Goal: Information Seeking & Learning: Check status

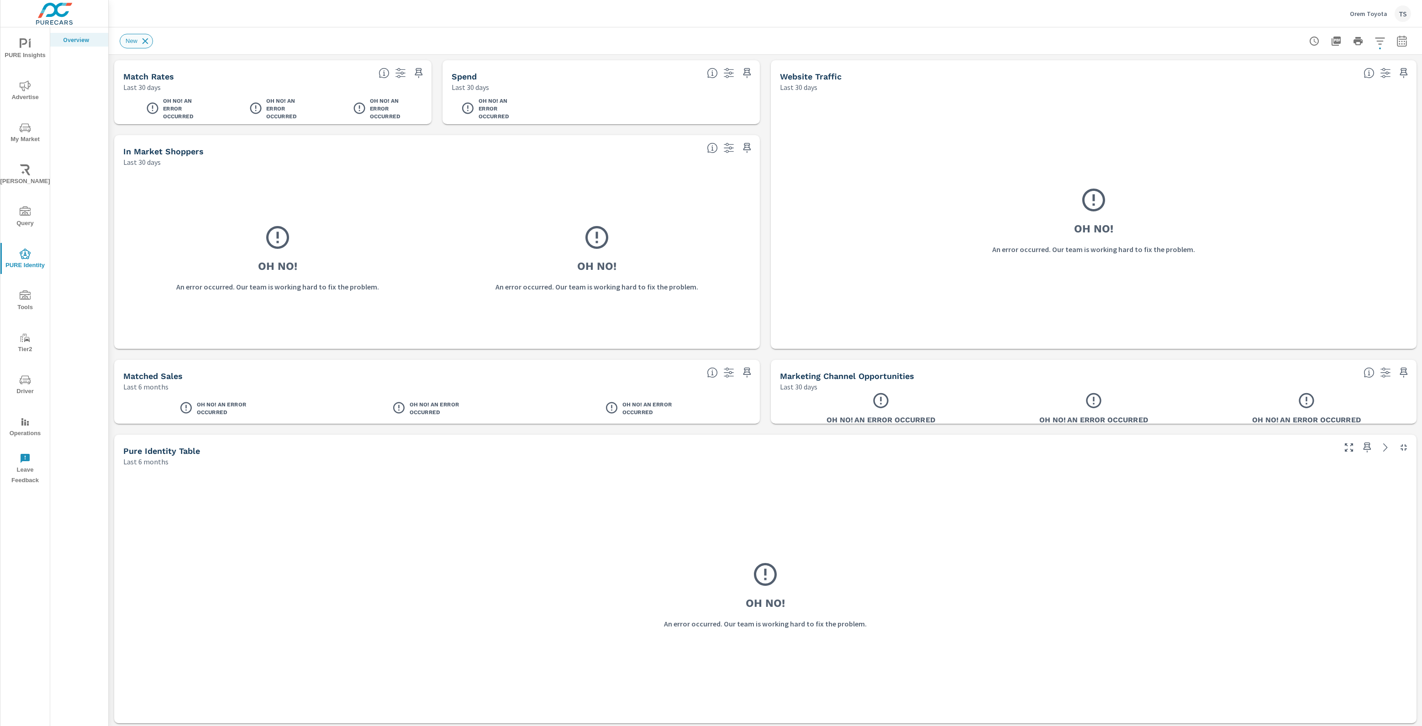
click at [148, 39] on icon at bounding box center [145, 41] width 10 height 10
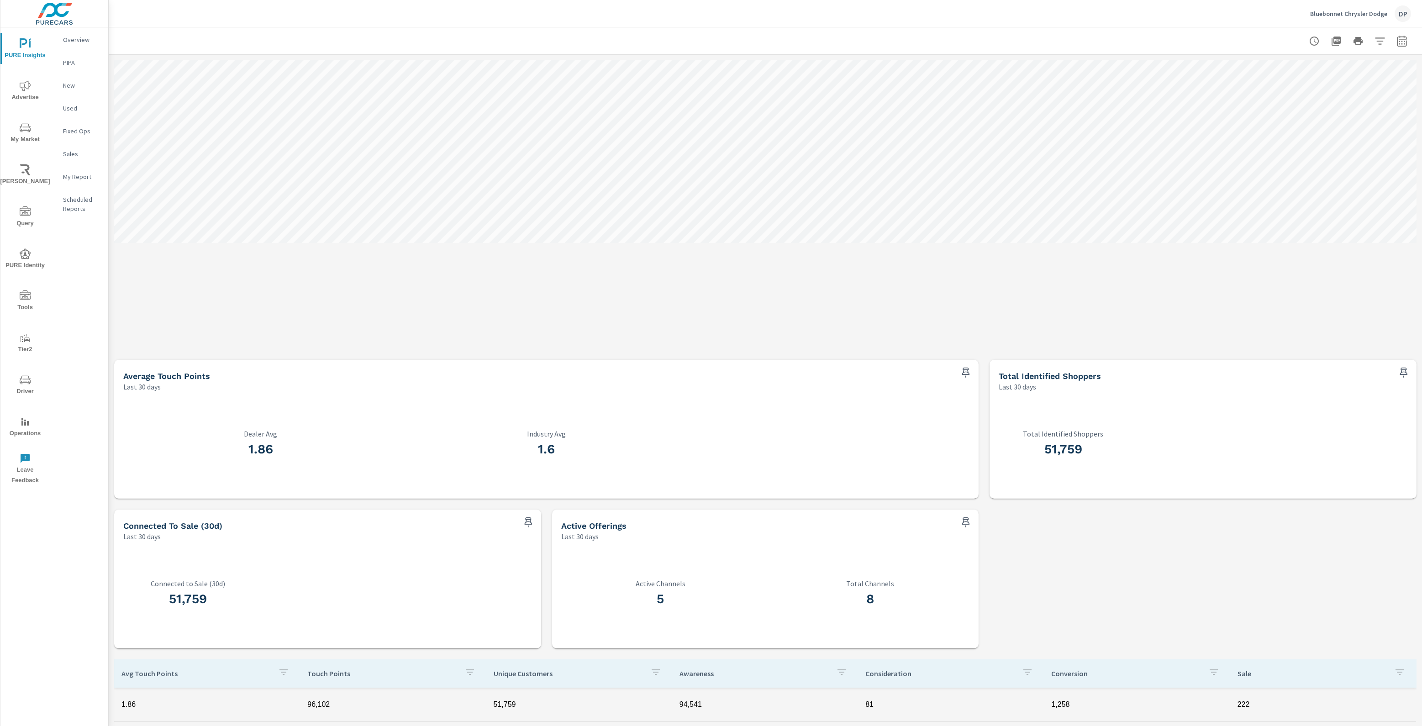
scroll to position [99, 0]
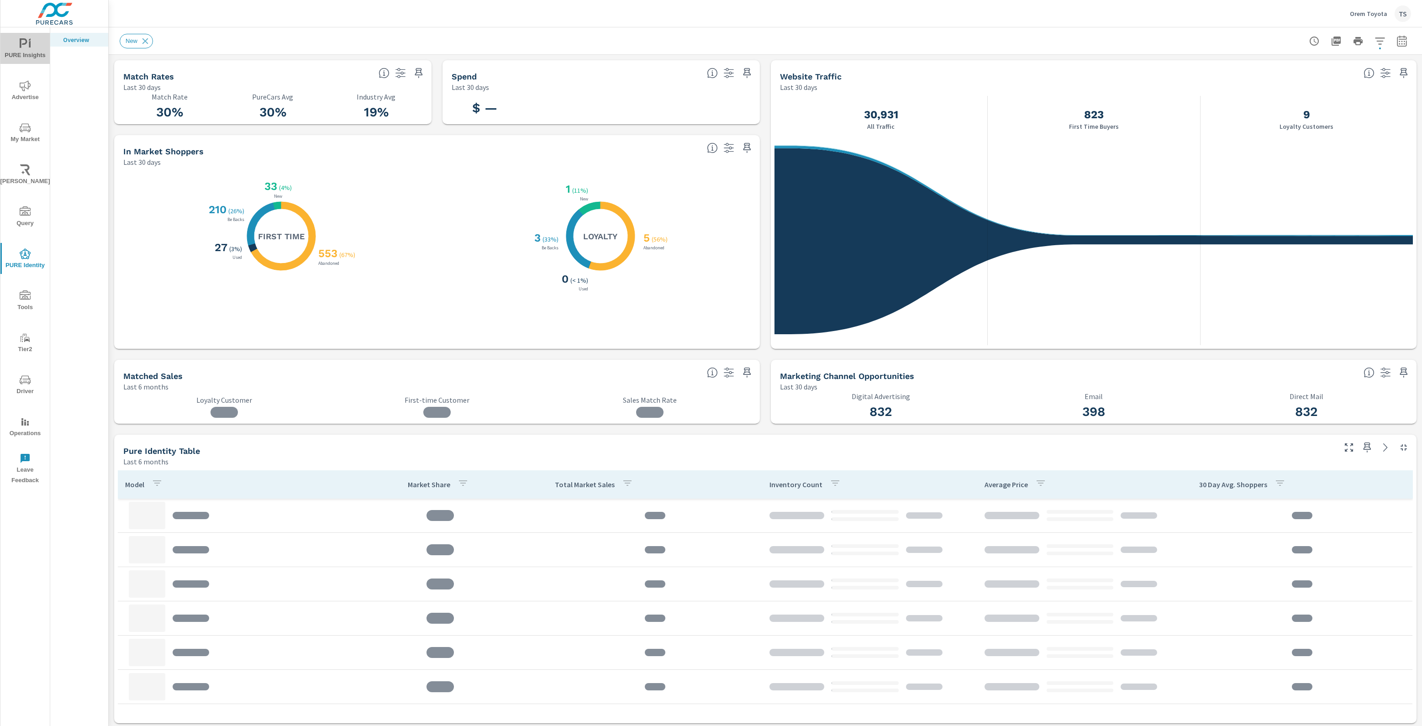
click at [34, 42] on span "PURE Insights" at bounding box center [25, 49] width 44 height 22
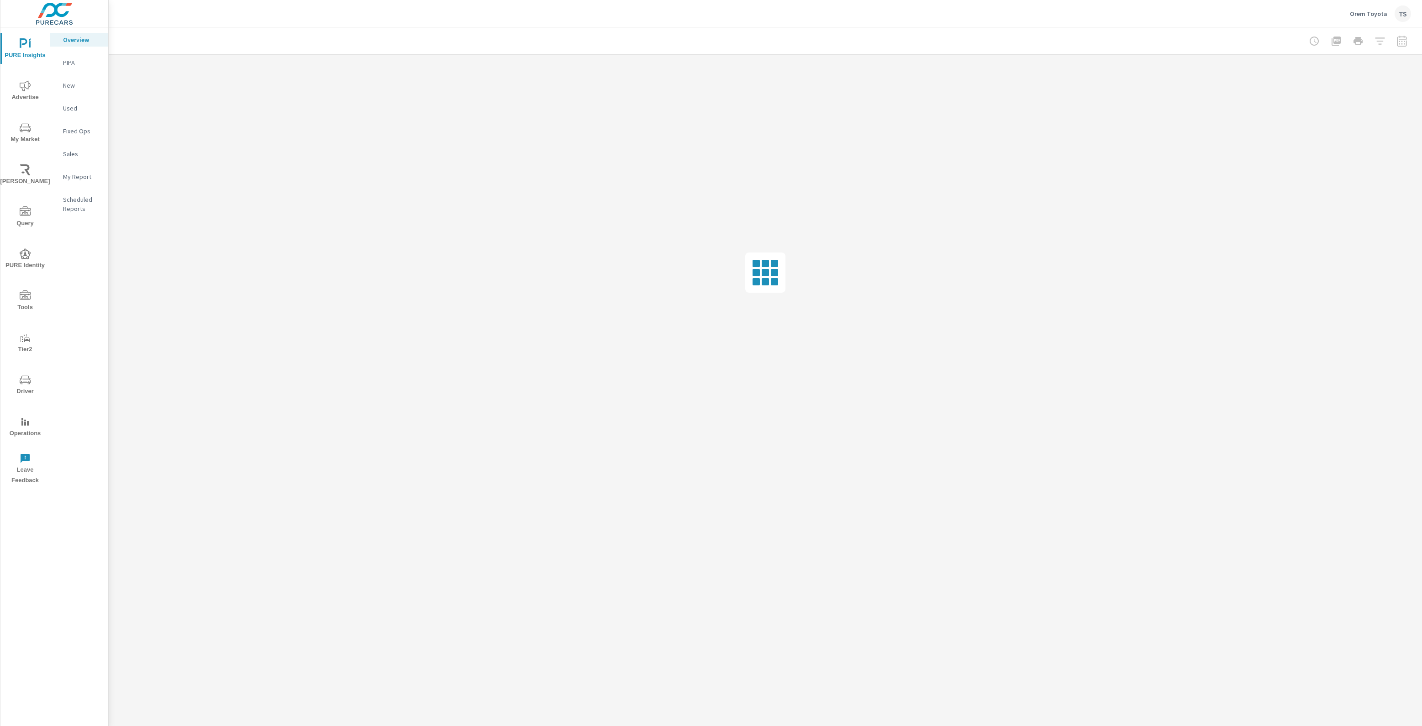
click at [70, 220] on nav "Overview PIPA New Used Fixed Ops Sales My Report Scheduled Reports" at bounding box center [79, 127] width 58 height 201
click at [80, 202] on p "Scheduled Reports" at bounding box center [82, 204] width 38 height 18
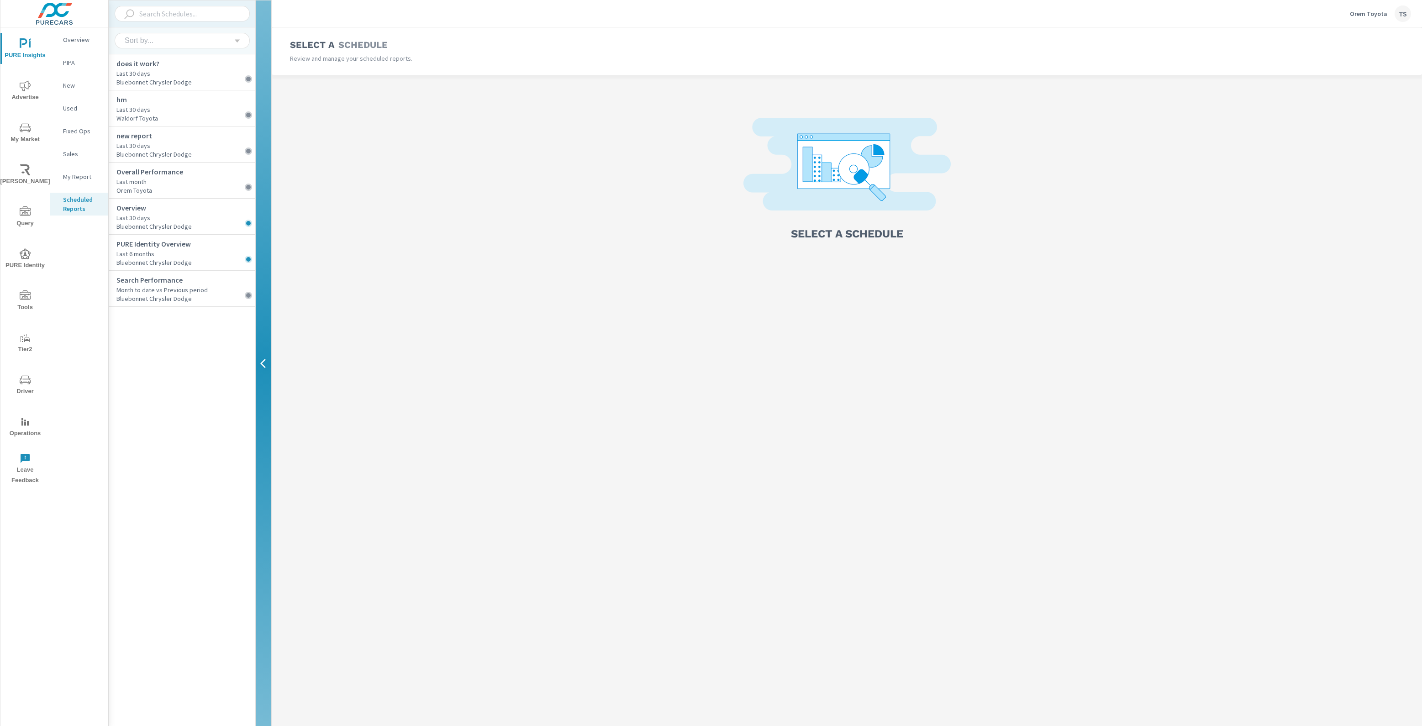
click at [179, 238] on div "PURE Identity Overview Last 6 months Bluebonnet Chrysler Dodge" at bounding box center [182, 253] width 146 height 36
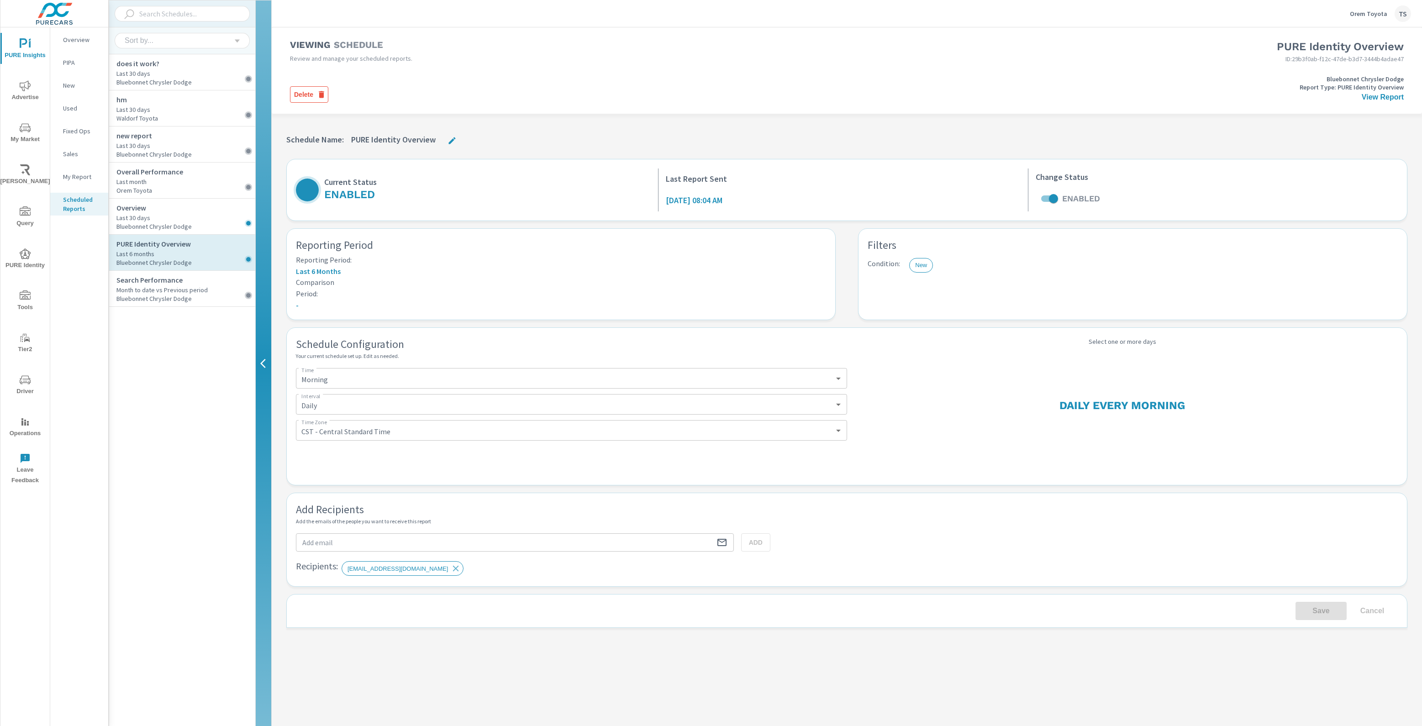
click at [723, 196] on h6 "October 09, 2025 at 08:04 AM" at bounding box center [694, 200] width 57 height 9
click at [1374, 19] on div "Orem Toyota TS" at bounding box center [1380, 13] width 61 height 16
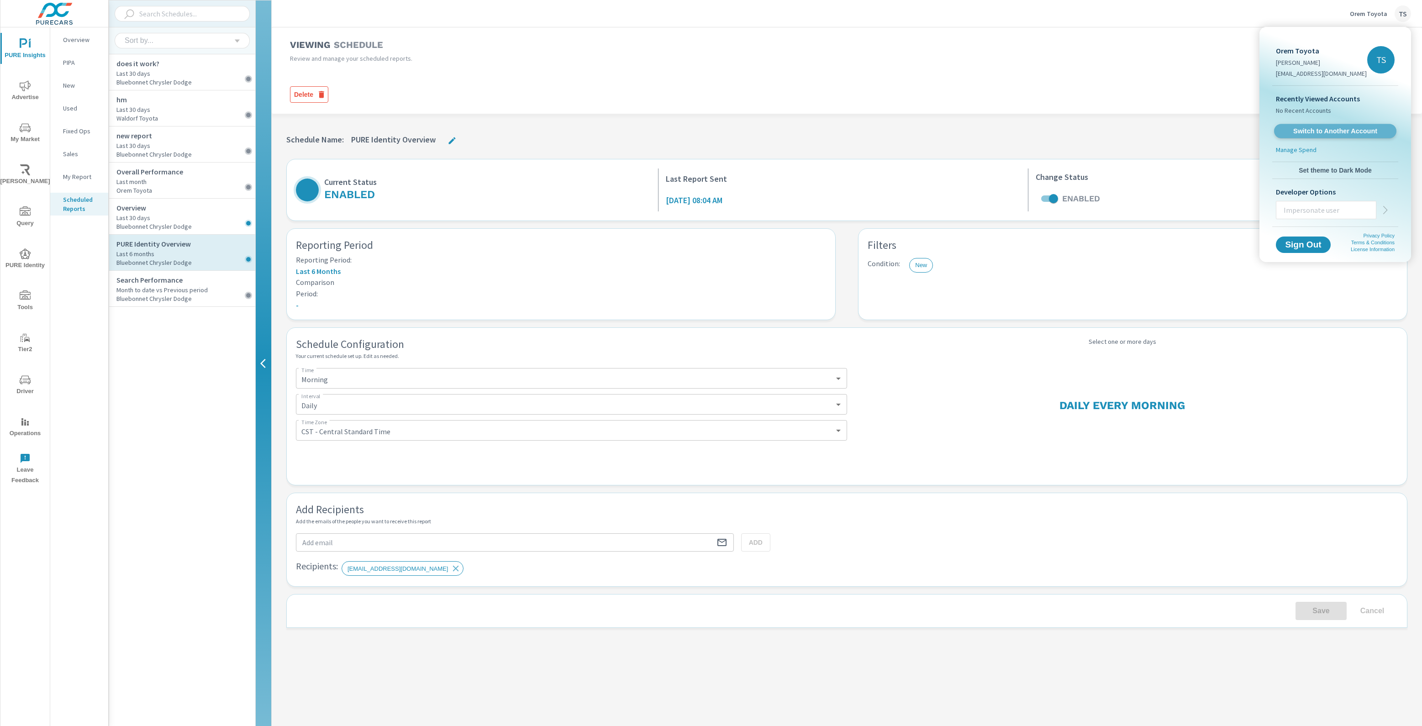
click at [1344, 131] on span "Switch to Another Account" at bounding box center [1335, 131] width 112 height 9
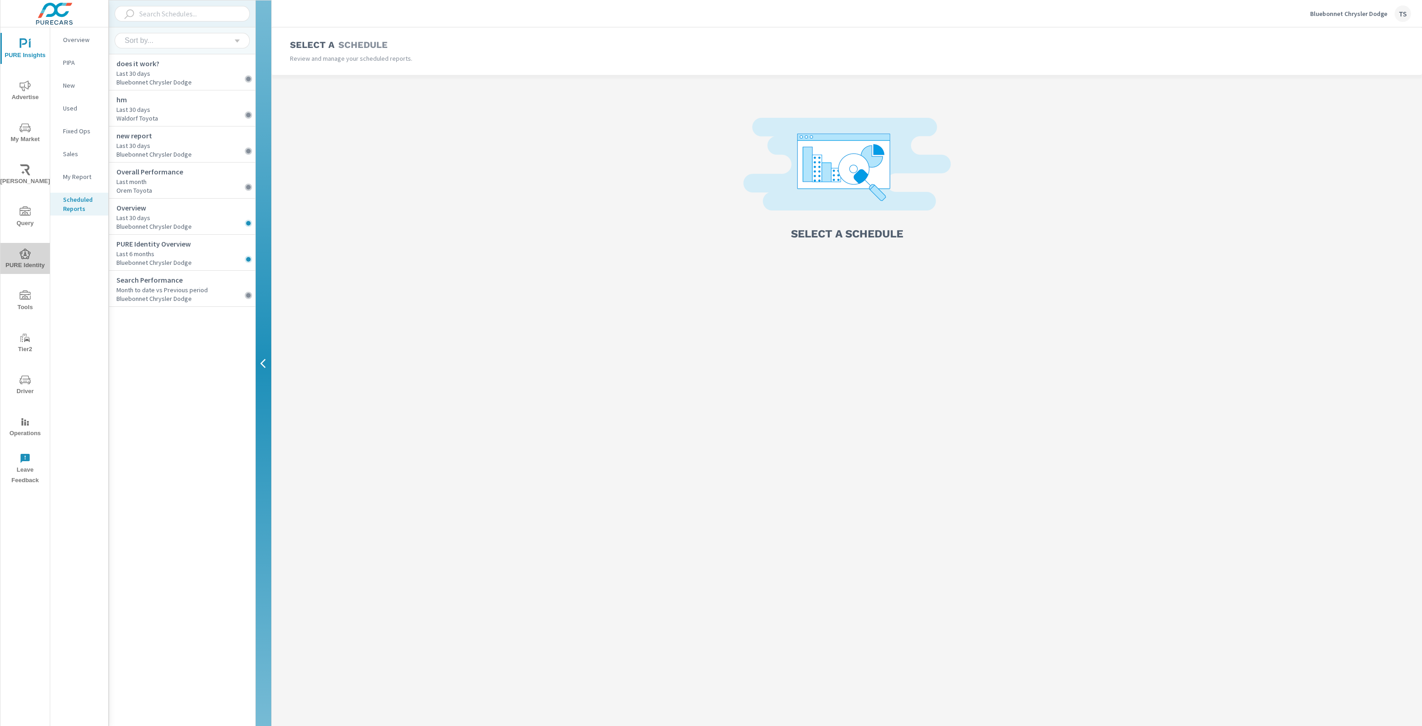
click at [34, 248] on span "PURE Identity" at bounding box center [25, 259] width 44 height 22
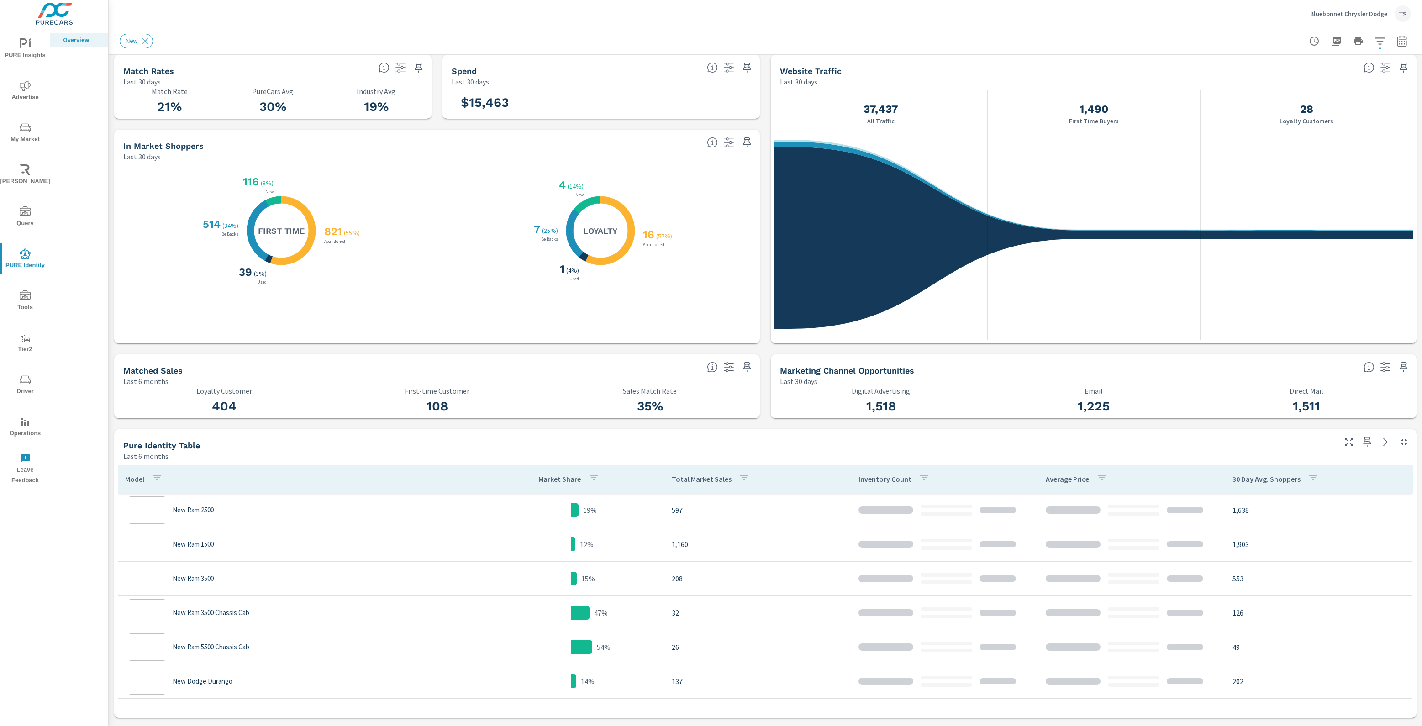
scroll to position [449, 0]
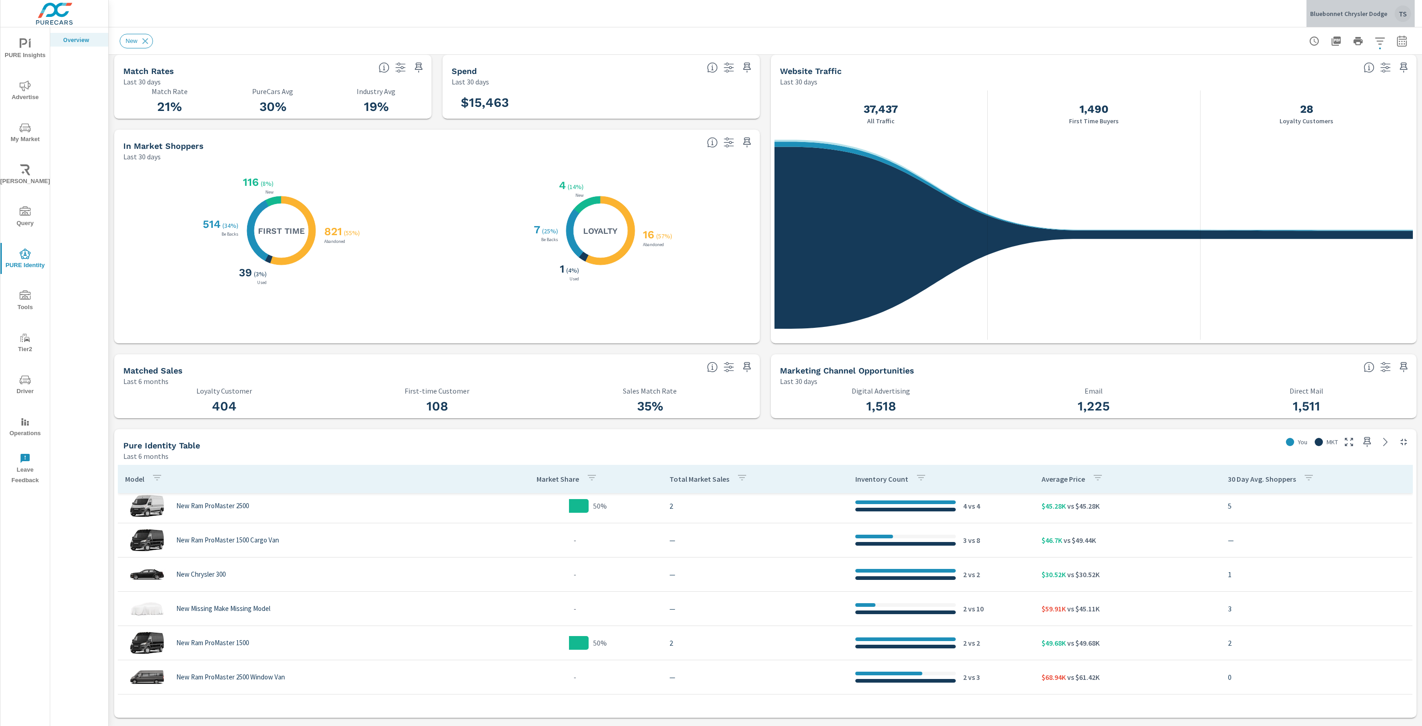
click at [1367, 12] on p "Bluebonnet Chrysler Dodge" at bounding box center [1348, 14] width 77 height 8
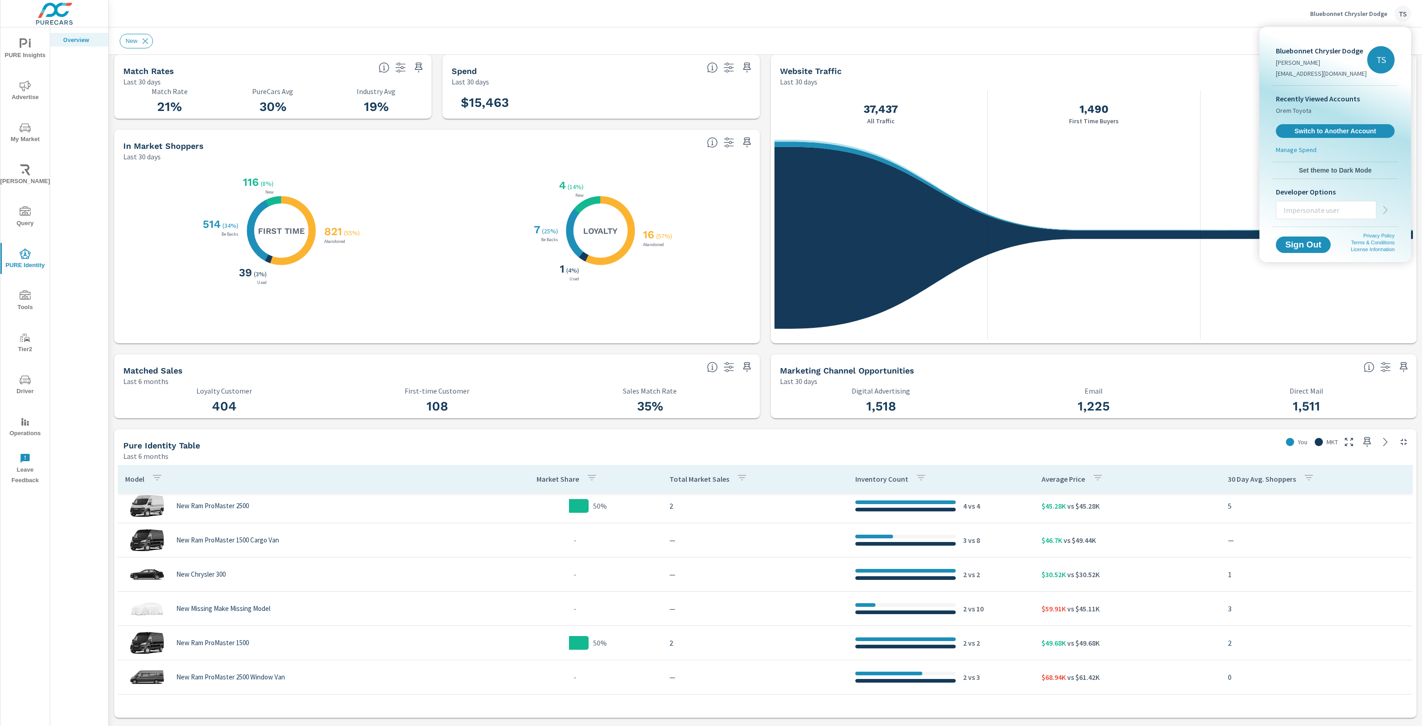
click at [32, 45] on div at bounding box center [711, 363] width 1422 height 726
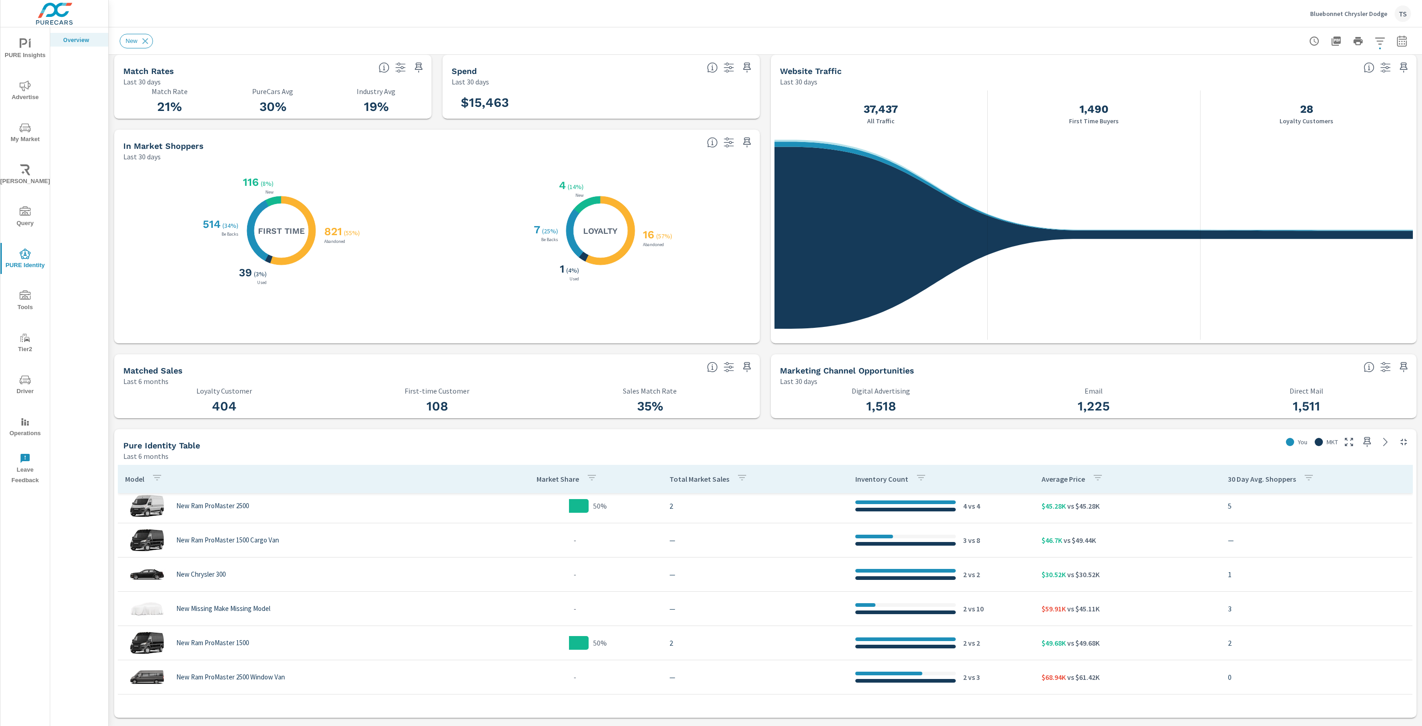
click at [5, 51] on span "PURE Insights" at bounding box center [25, 49] width 44 height 22
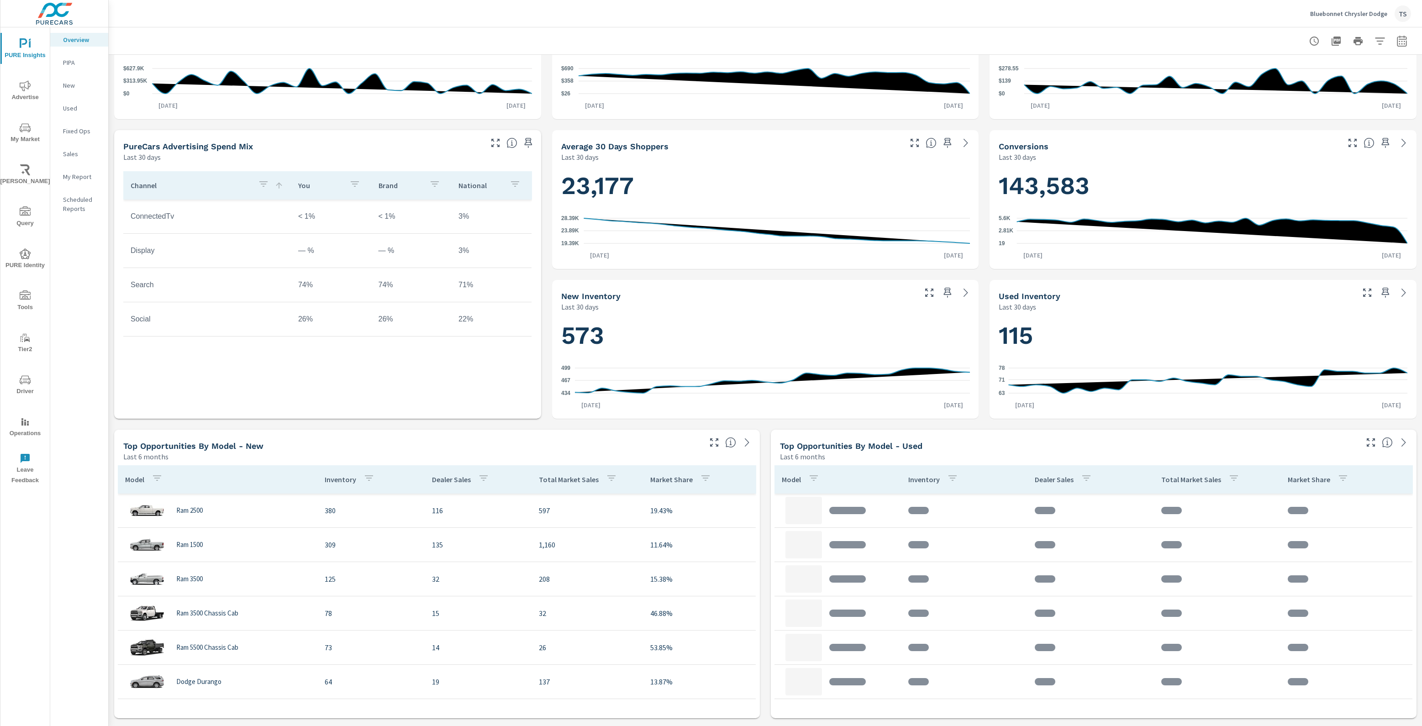
scroll to position [207, 0]
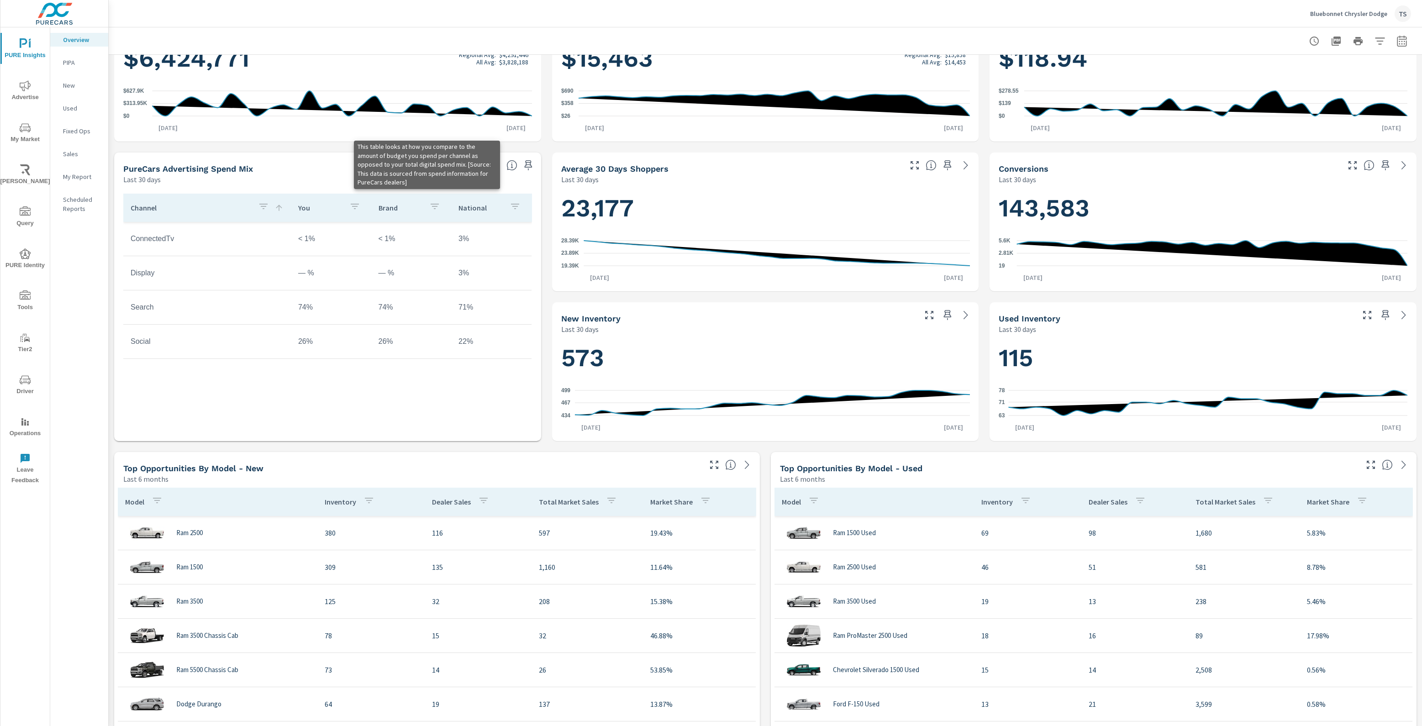
click at [511, 162] on icon at bounding box center [512, 165] width 11 height 11
click at [175, 168] on h5 "PureCars Advertising Spend Mix" at bounding box center [188, 169] width 130 height 10
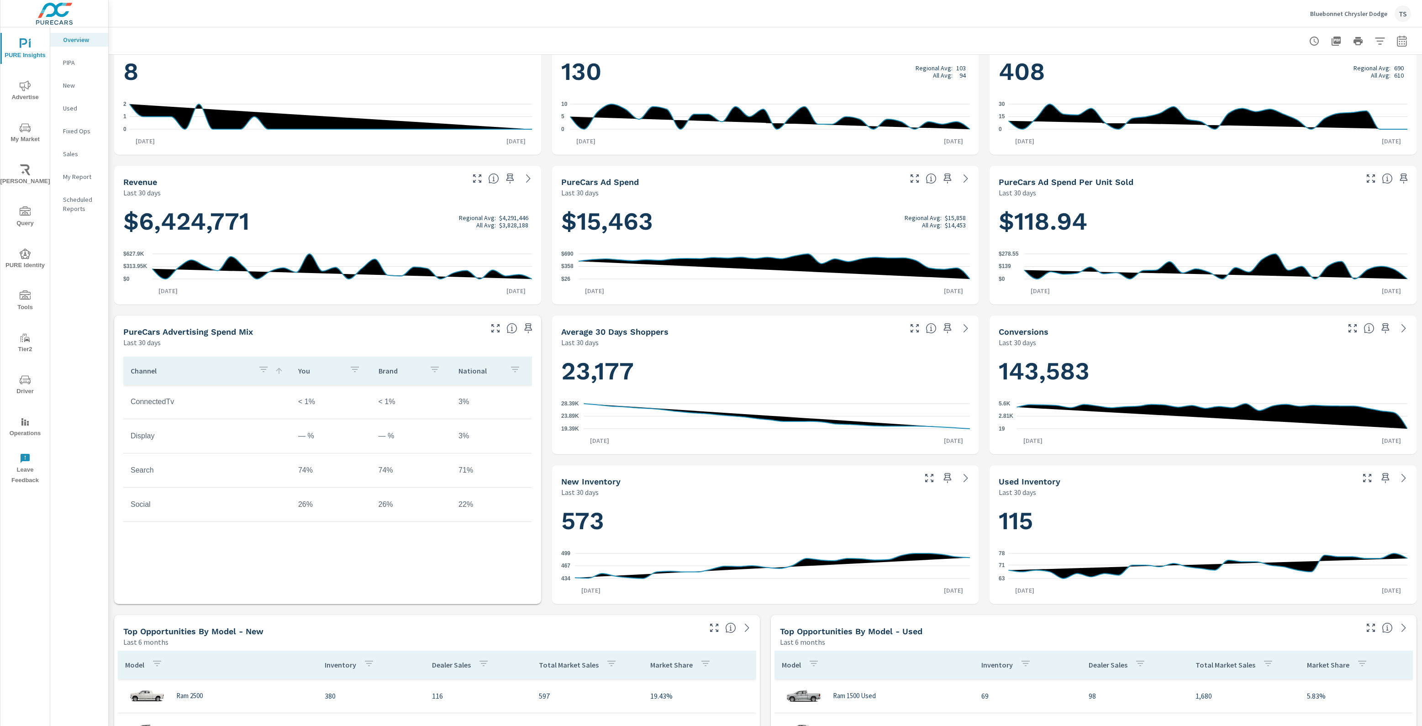
scroll to position [77, 0]
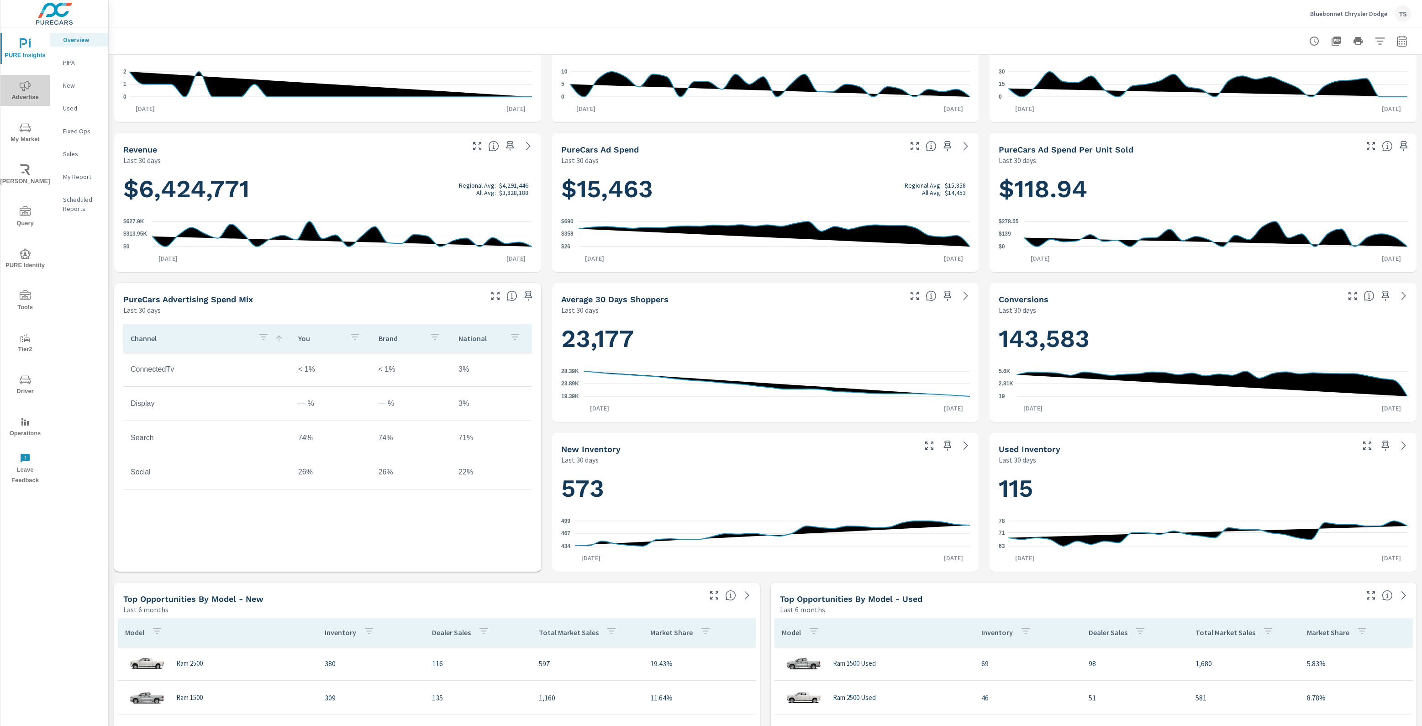
click at [32, 84] on span "Advertise" at bounding box center [25, 91] width 44 height 22
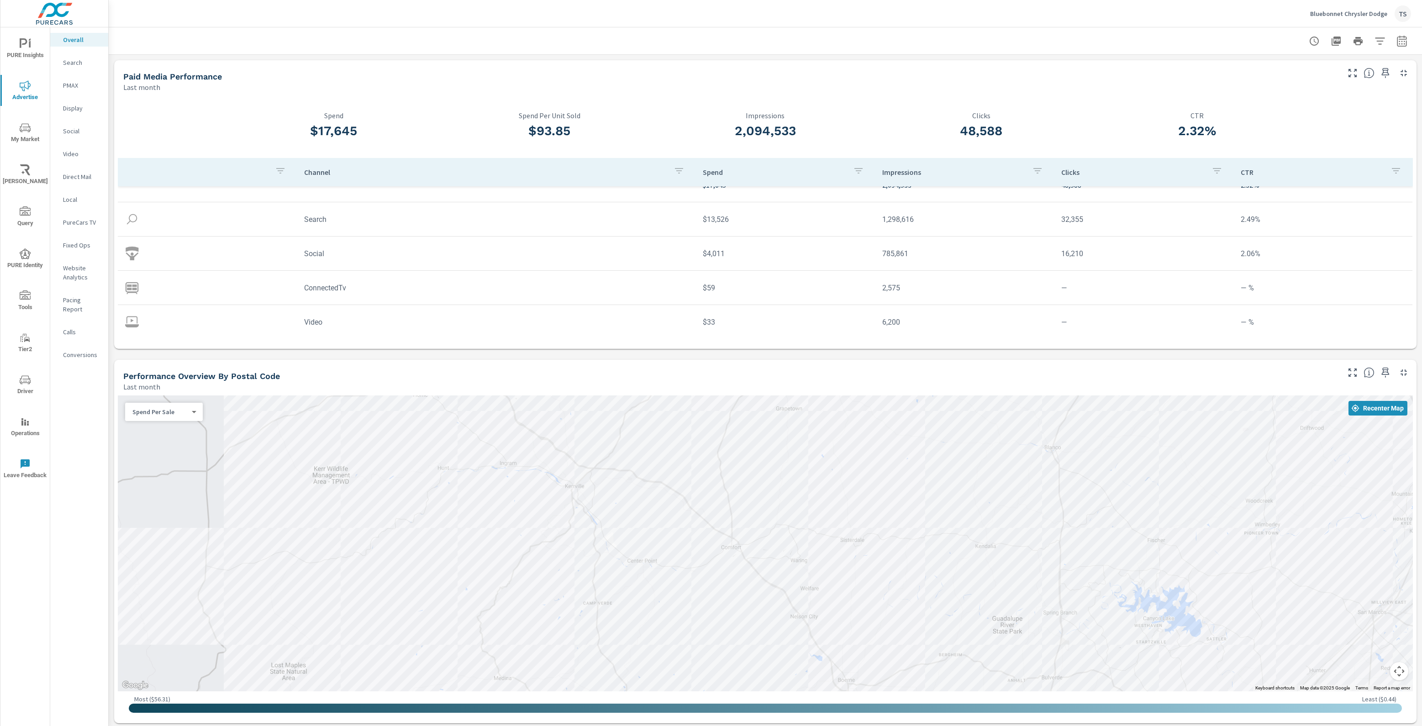
scroll to position [61, 0]
click at [26, 211] on icon "nav menu" at bounding box center [25, 210] width 11 height 9
